Goal: Transaction & Acquisition: Book appointment/travel/reservation

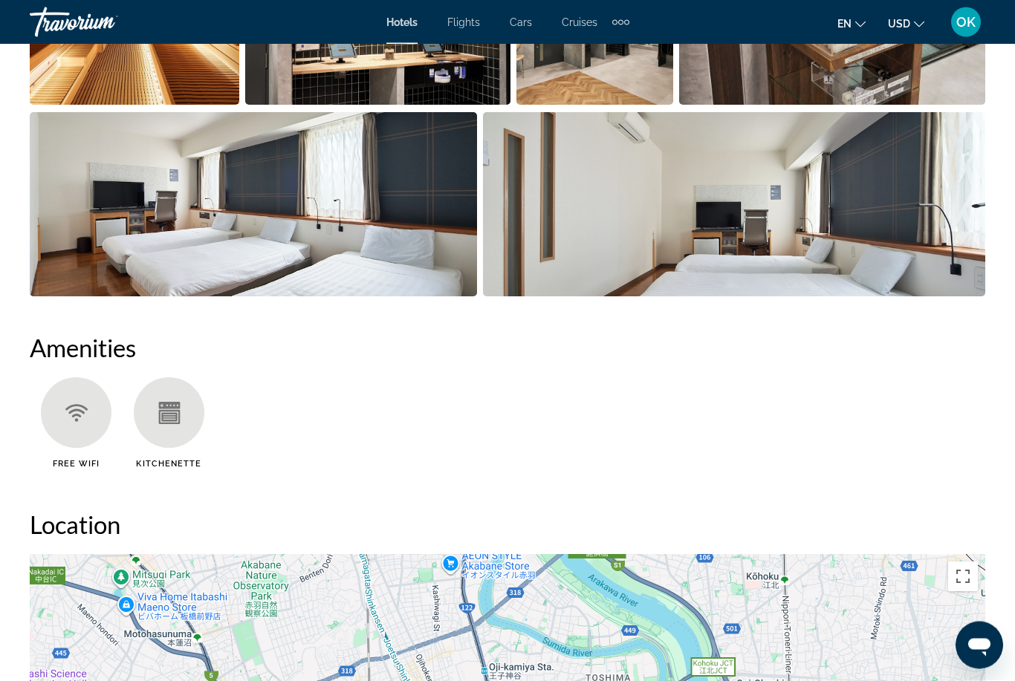
scroll to position [1160, 0]
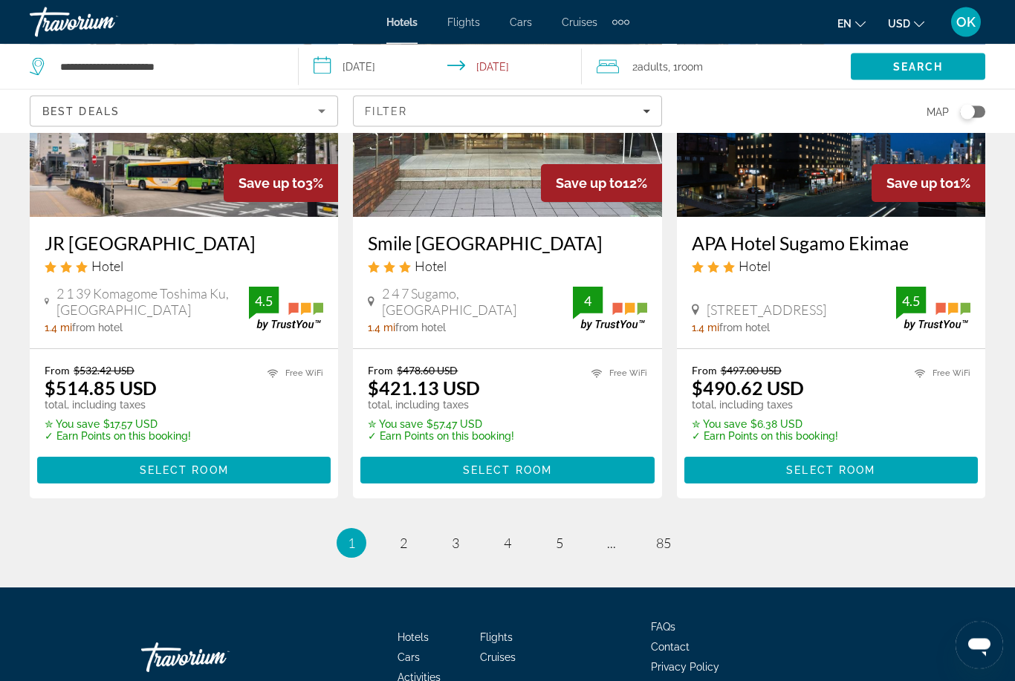
scroll to position [1855, 0]
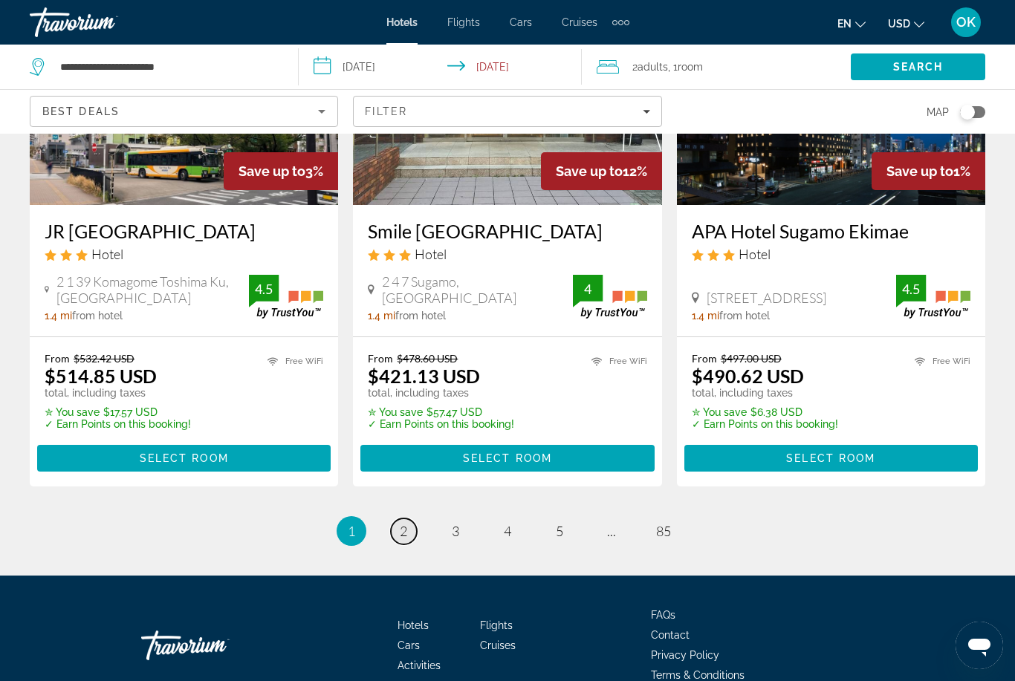
click at [406, 523] on span "2" at bounding box center [403, 531] width 7 height 16
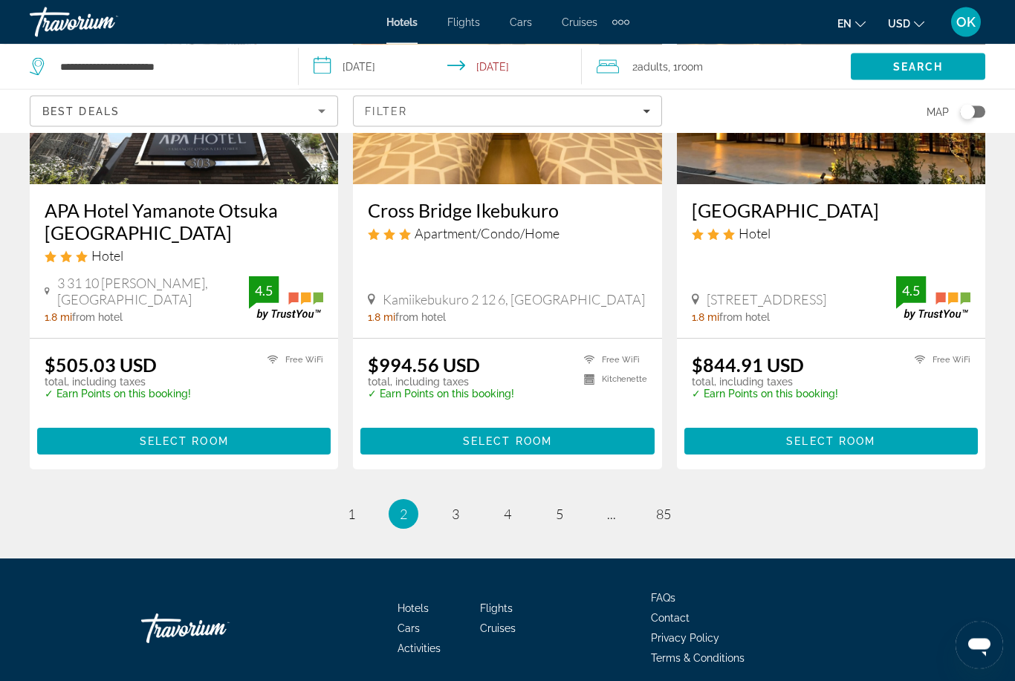
scroll to position [1910, 0]
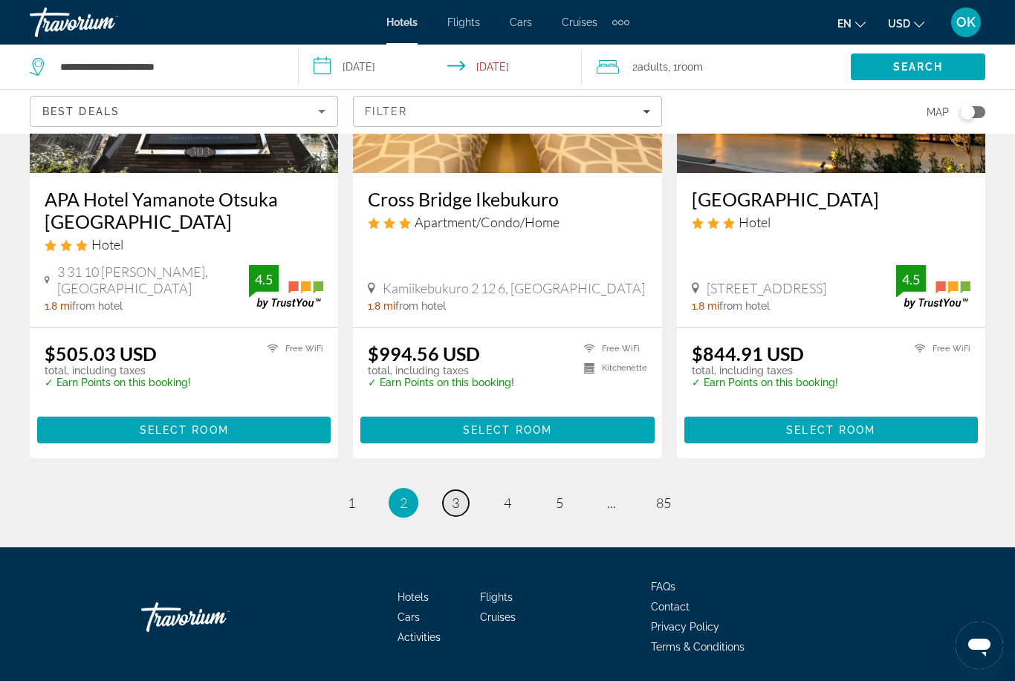
click at [458, 507] on span "3" at bounding box center [455, 503] width 7 height 16
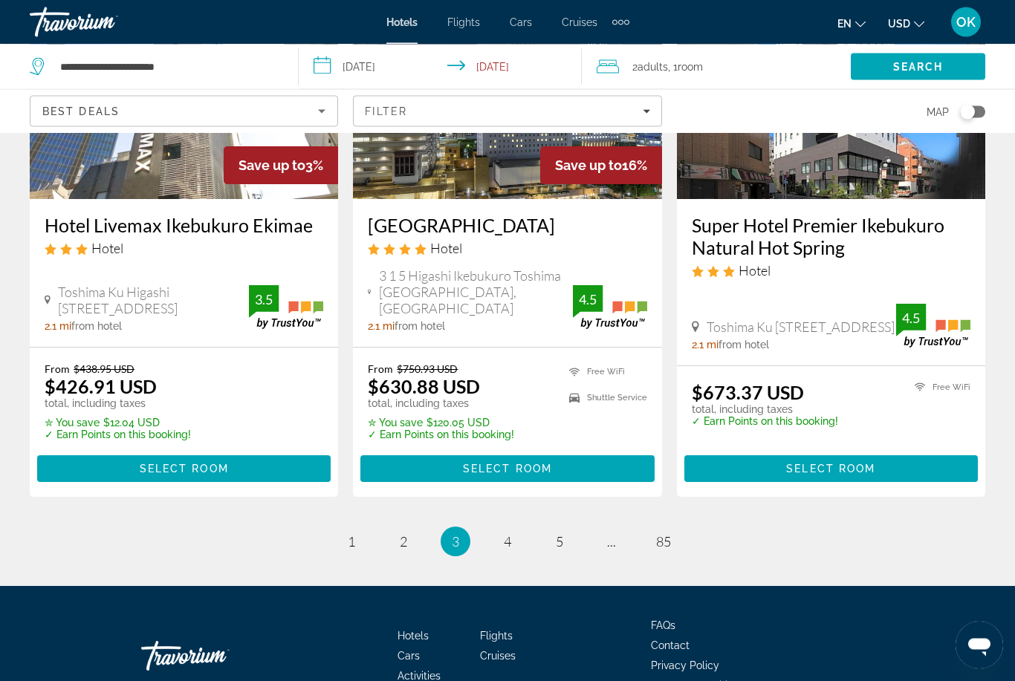
scroll to position [1899, 0]
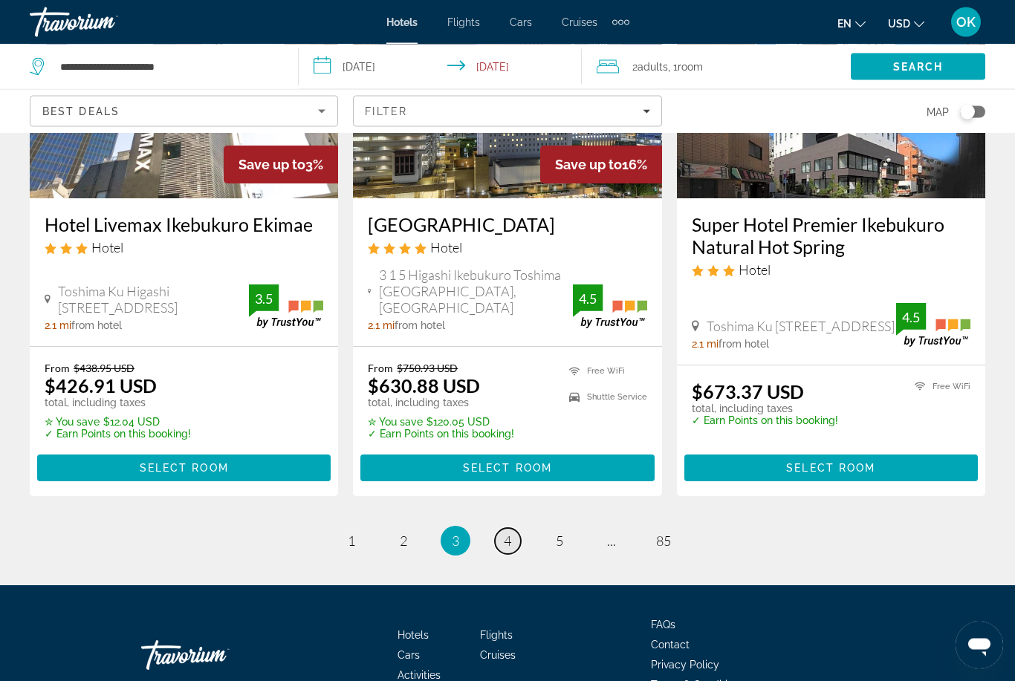
click at [508, 529] on link "page 4" at bounding box center [508, 542] width 26 height 26
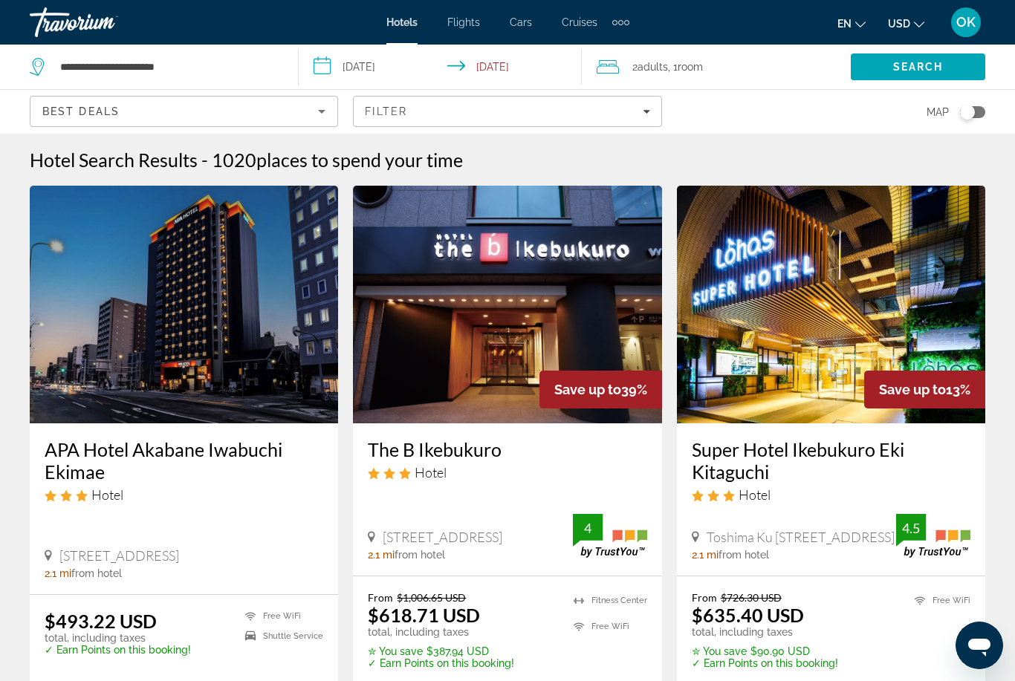
click at [525, 377] on img "Main content" at bounding box center [507, 305] width 308 height 238
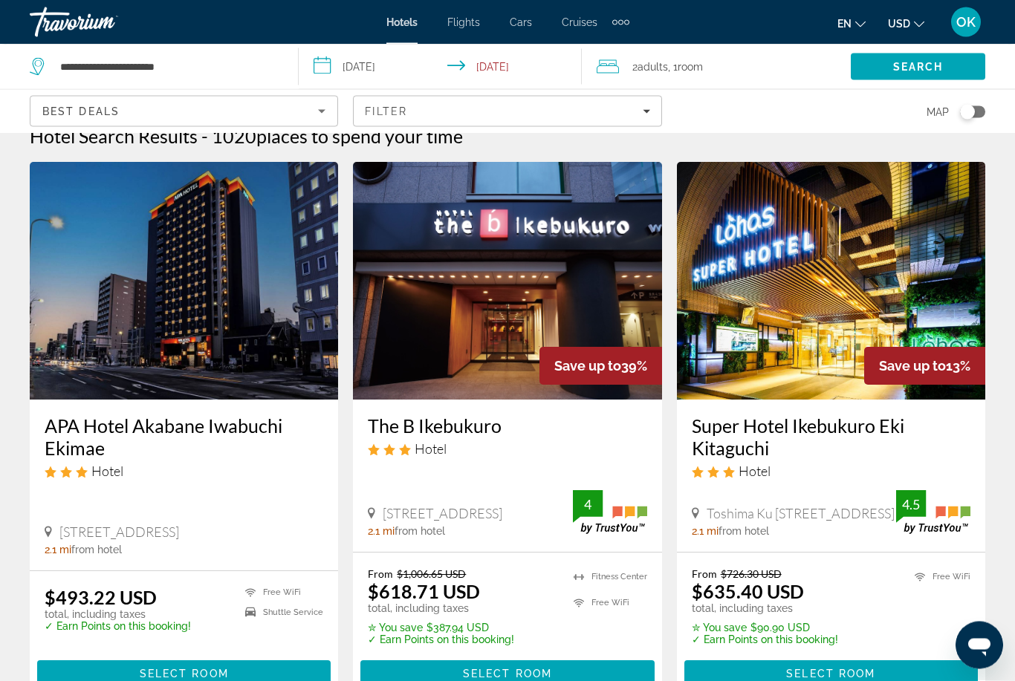
scroll to position [24, 0]
click at [498, 434] on h3 "The B Ikebukuro" at bounding box center [507, 426] width 279 height 22
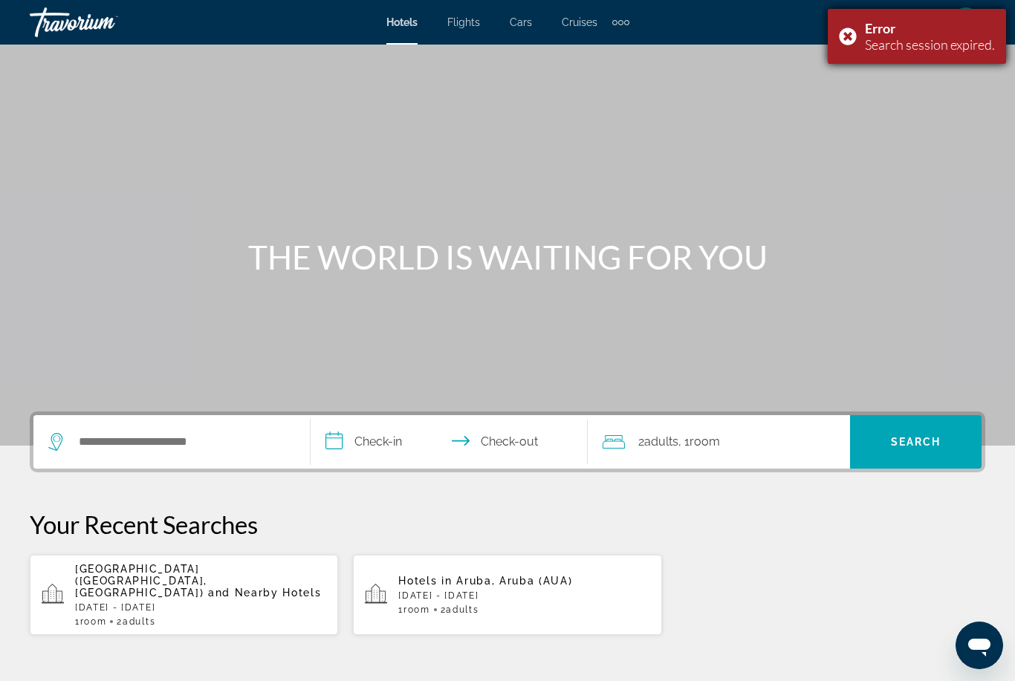
click at [845, 61] on div "Error Search session expired." at bounding box center [917, 36] width 178 height 55
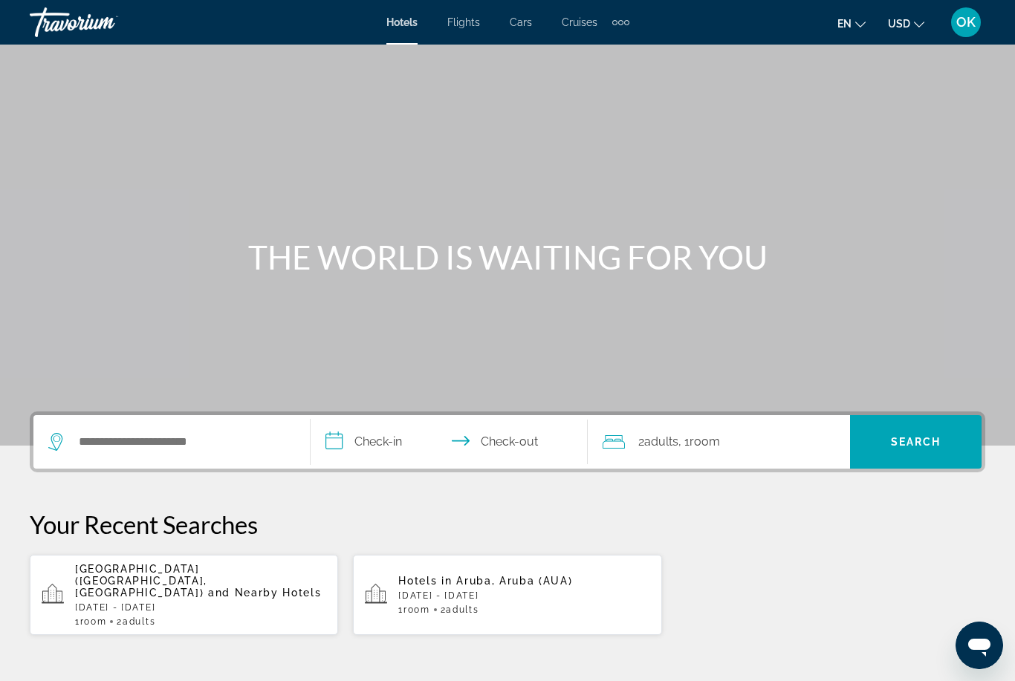
click at [185, 580] on p "[GEOGRAPHIC_DATA] ([GEOGRAPHIC_DATA], [GEOGRAPHIC_DATA]) and Nearby Hotels" at bounding box center [200, 581] width 251 height 36
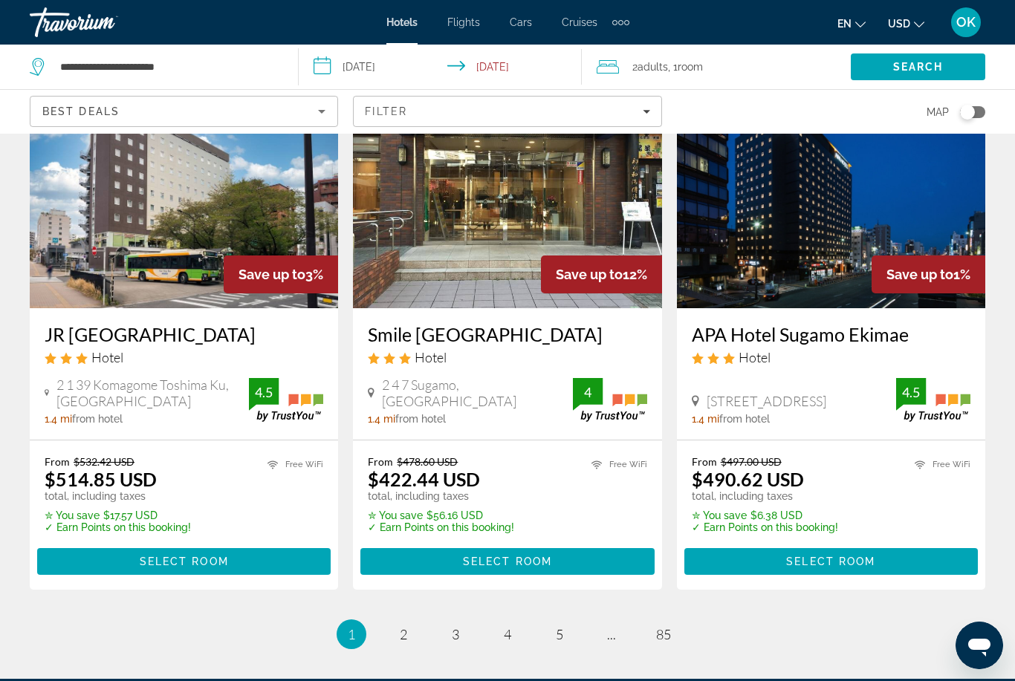
scroll to position [1853, 0]
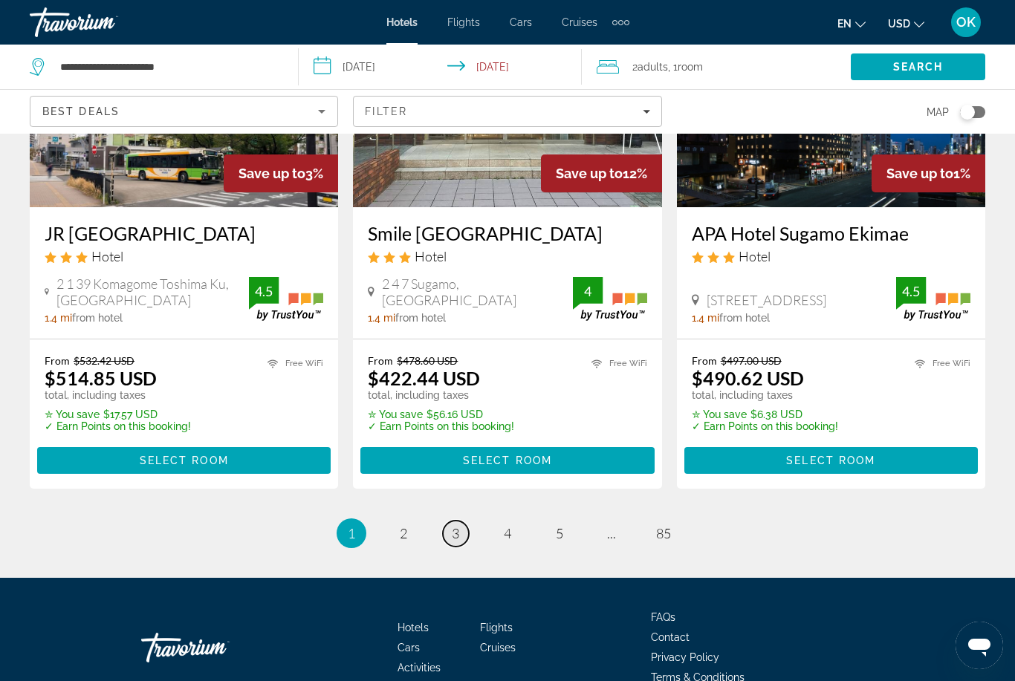
click at [458, 525] on span "3" at bounding box center [455, 533] width 7 height 16
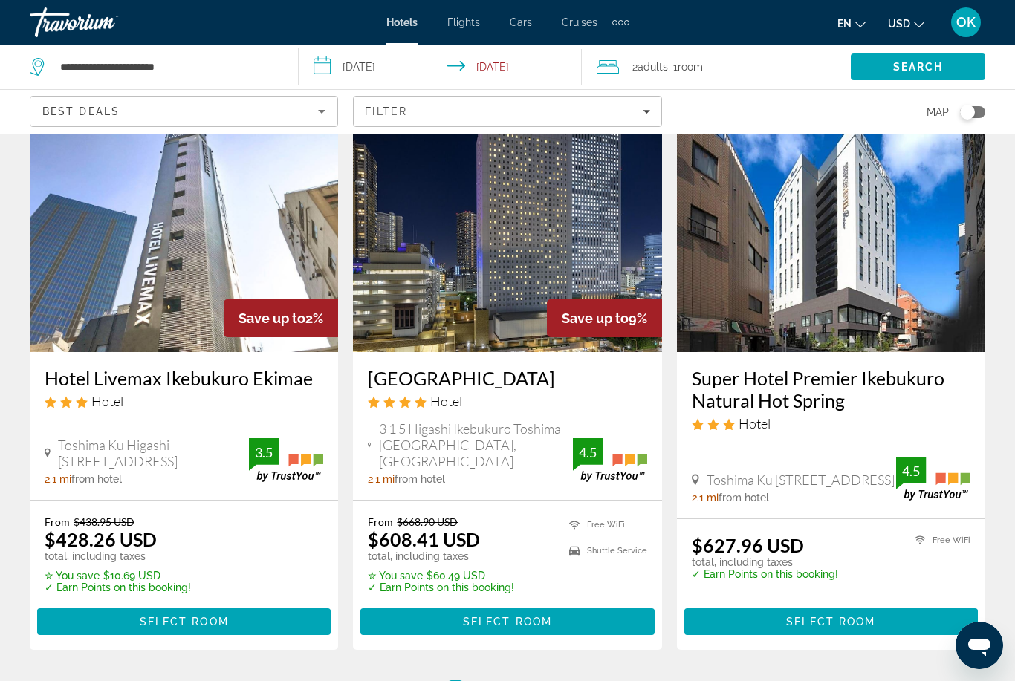
scroll to position [1910, 0]
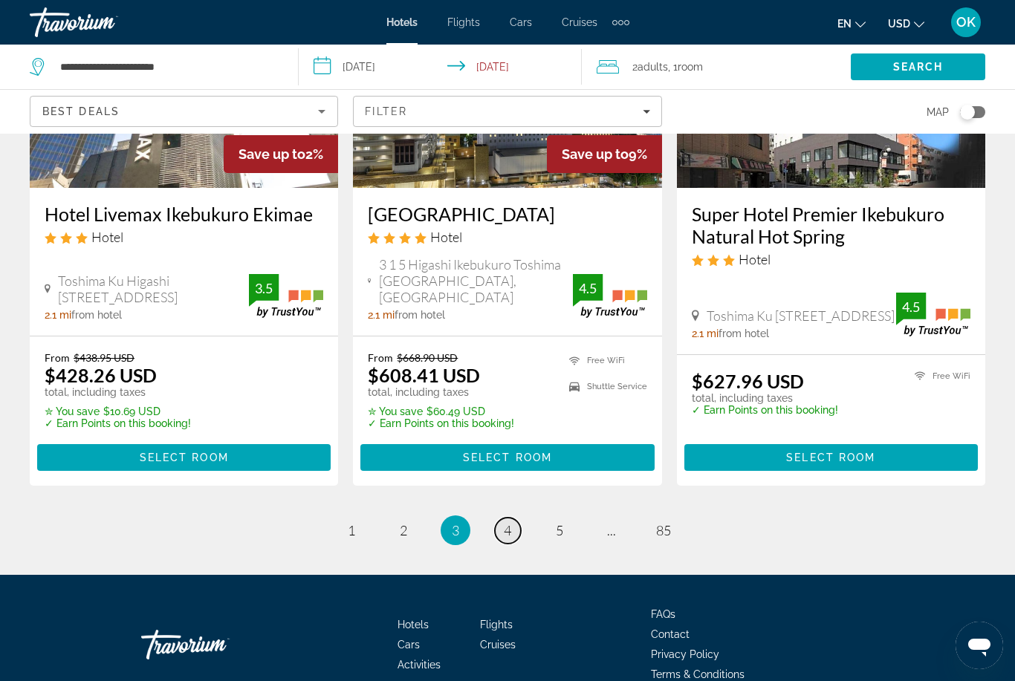
click at [505, 522] on span "4" at bounding box center [507, 530] width 7 height 16
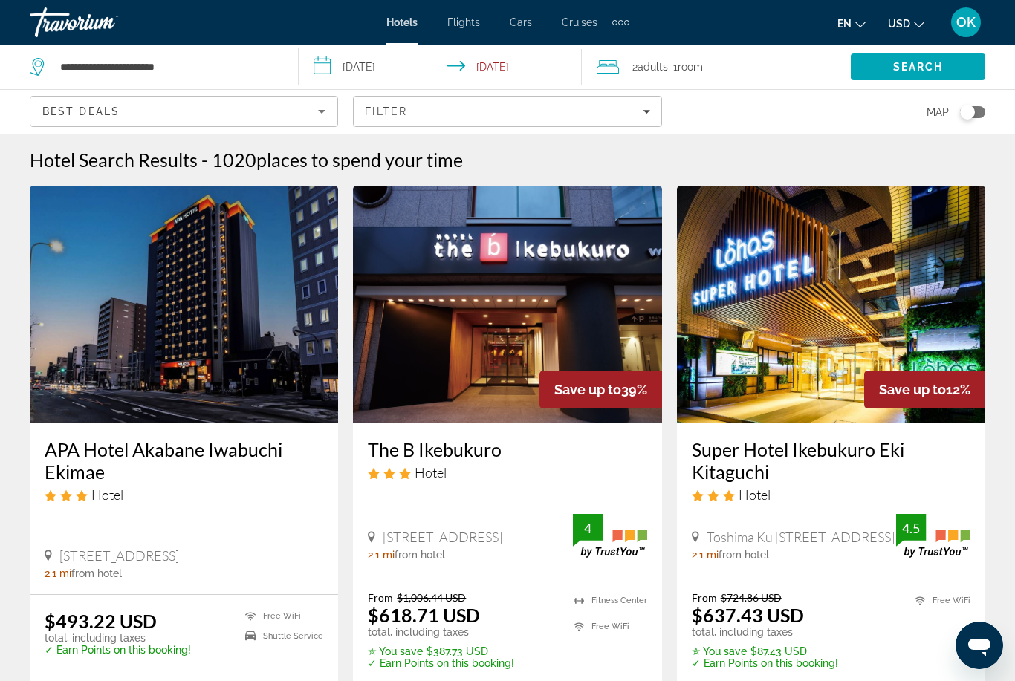
click at [501, 459] on h3 "The B Ikebukuro" at bounding box center [507, 449] width 279 height 22
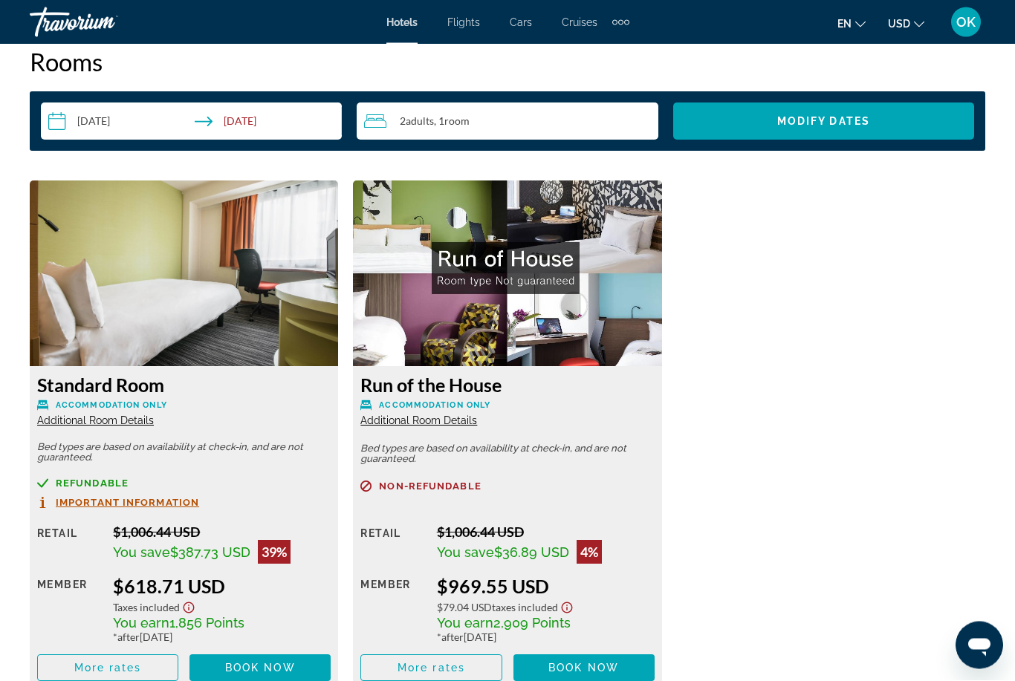
scroll to position [2182, 0]
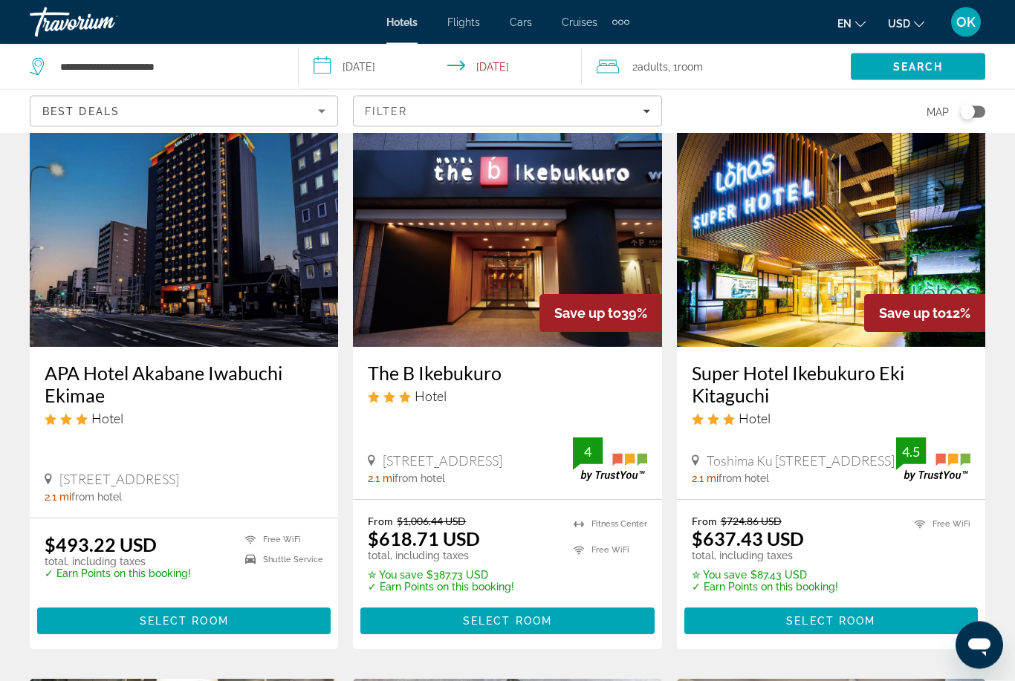
scroll to position [77, 0]
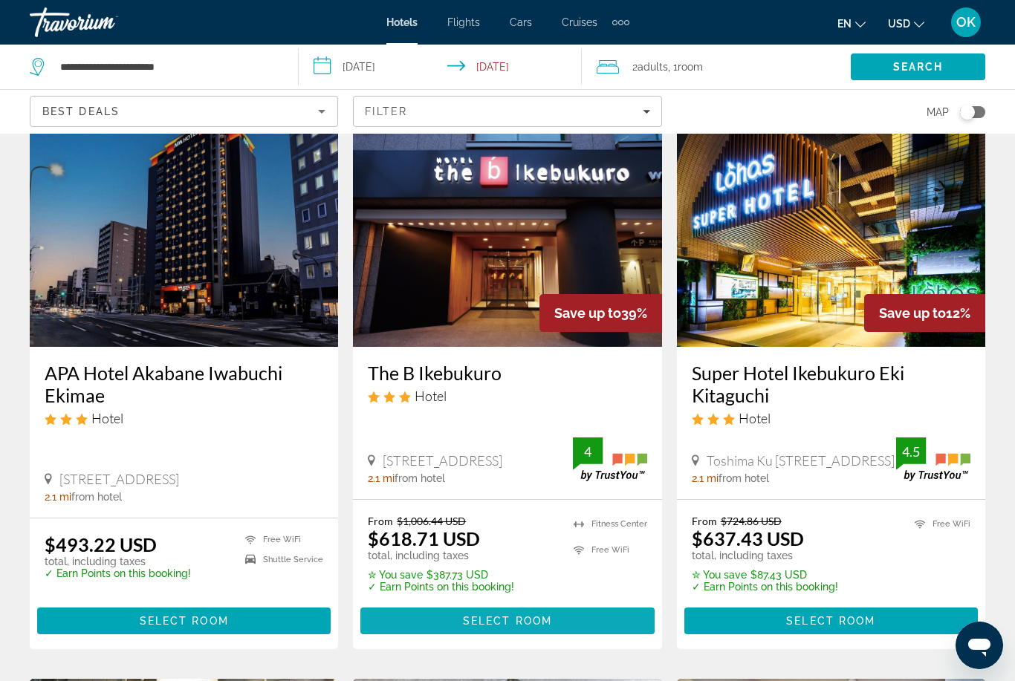
click at [514, 617] on span "Select Room" at bounding box center [507, 621] width 89 height 12
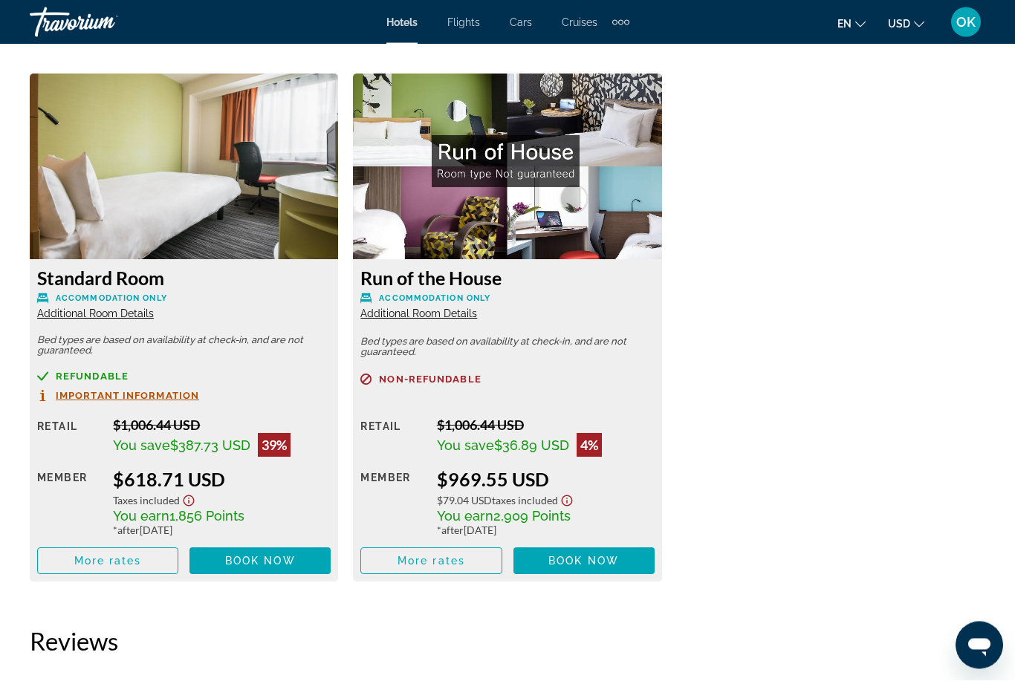
scroll to position [2290, 0]
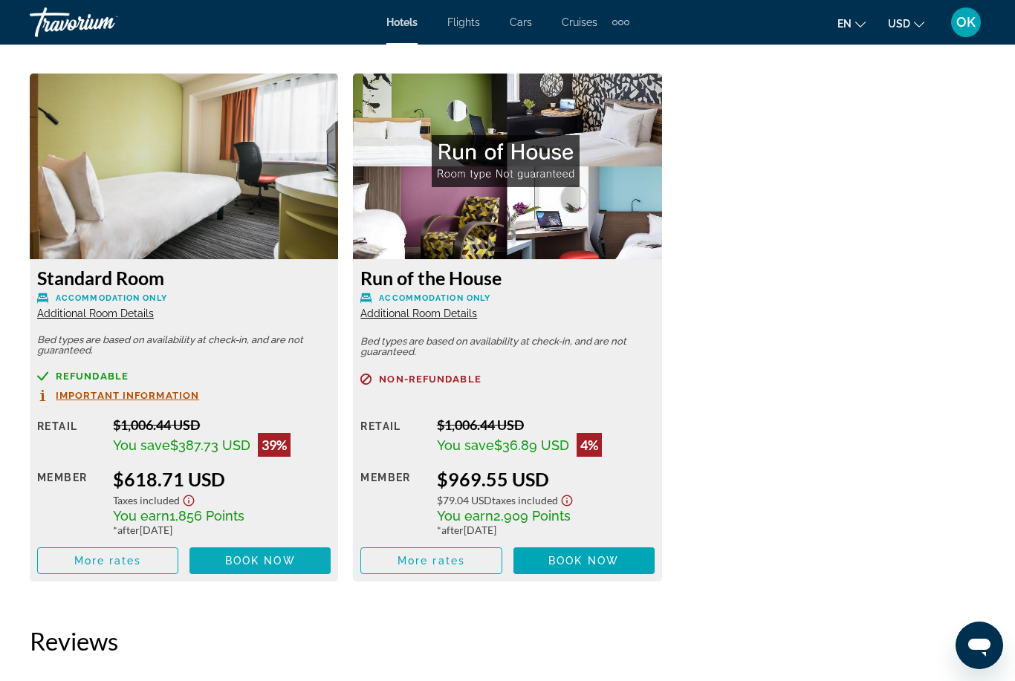
click at [262, 555] on span "Book now" at bounding box center [260, 561] width 71 height 12
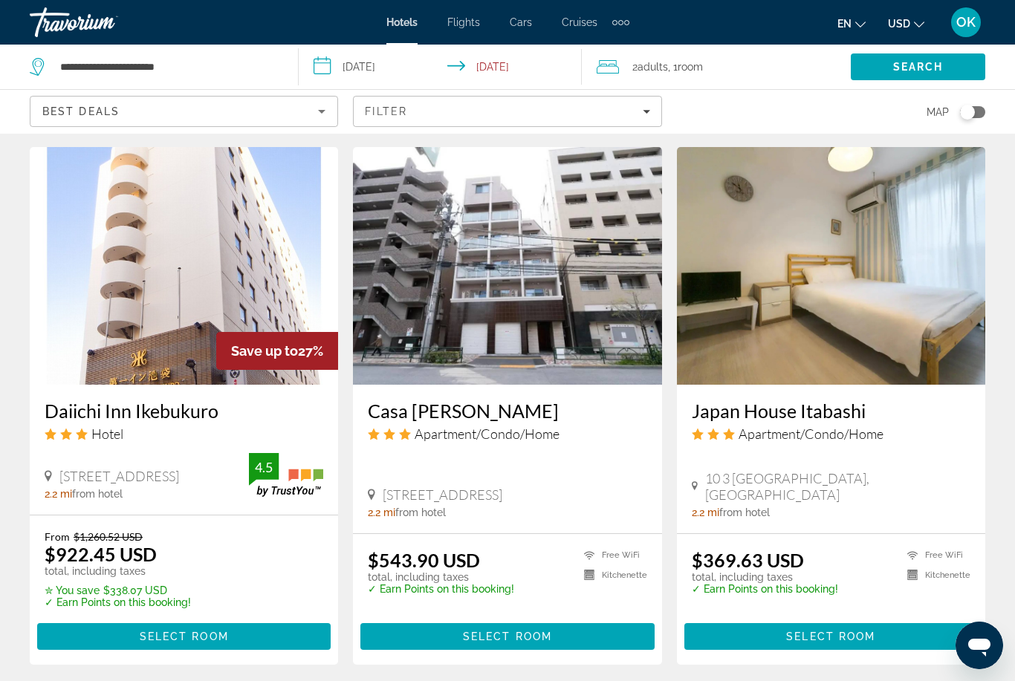
scroll to position [1179, 0]
click at [939, 410] on h3 "Japan House Itabashi" at bounding box center [831, 412] width 279 height 22
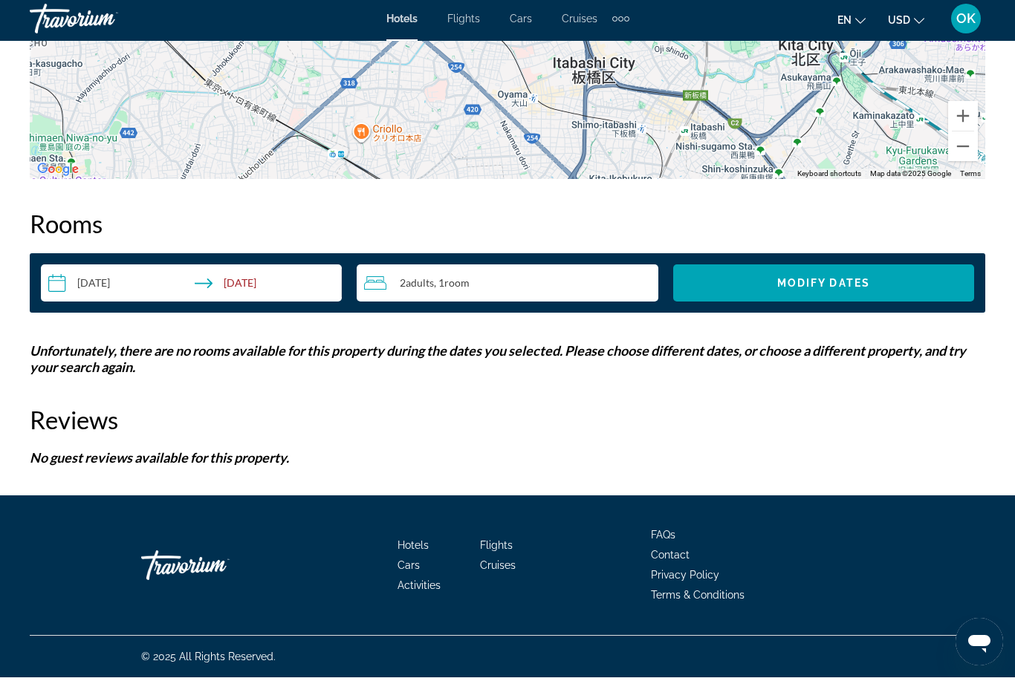
scroll to position [1902, 0]
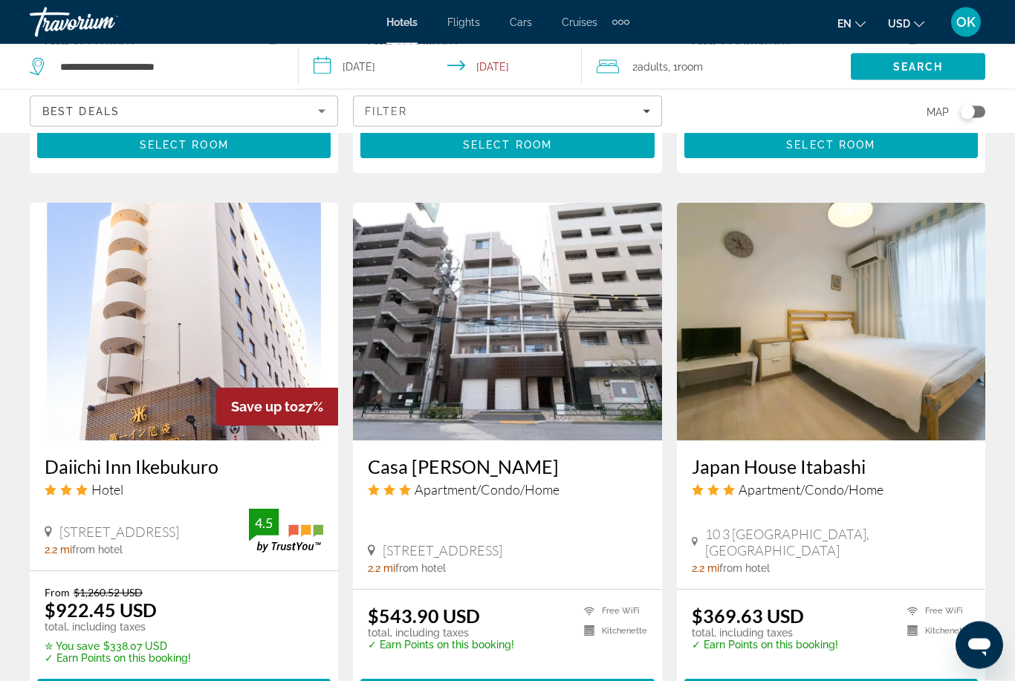
scroll to position [1110, 0]
